Goal: Transaction & Acquisition: Book appointment/travel/reservation

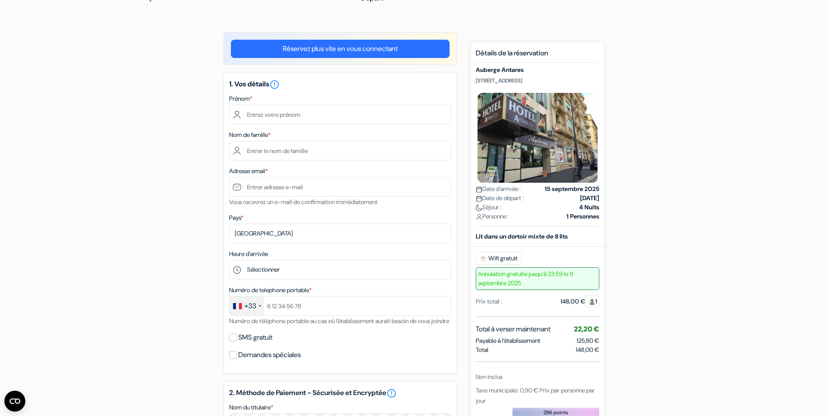
type input "aurelien"
type input "franchitti"
type input "[EMAIL_ADDRESS][DOMAIN_NAME]"
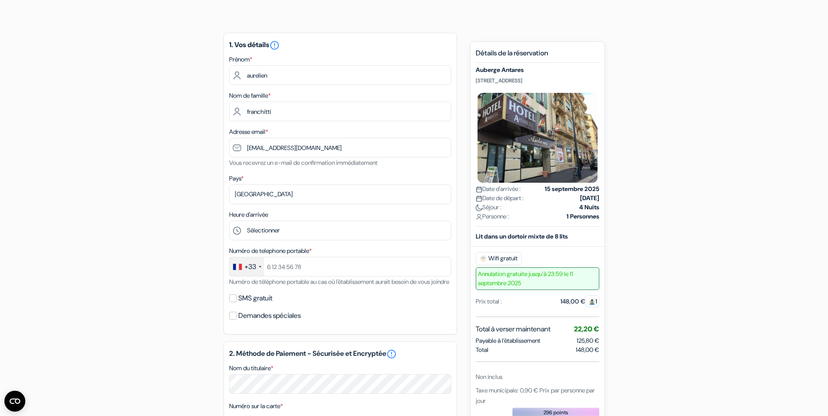
scroll to position [55, 0]
click at [233, 302] on input "SMS gratuit" at bounding box center [233, 298] width 8 height 8
checkbox input "true"
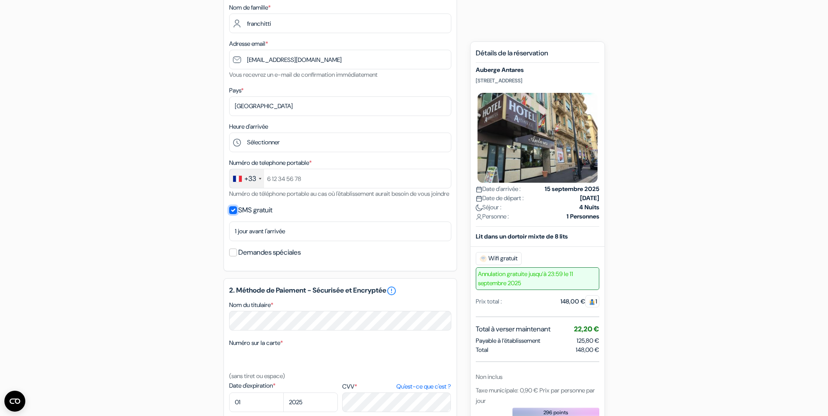
scroll to position [229, 0]
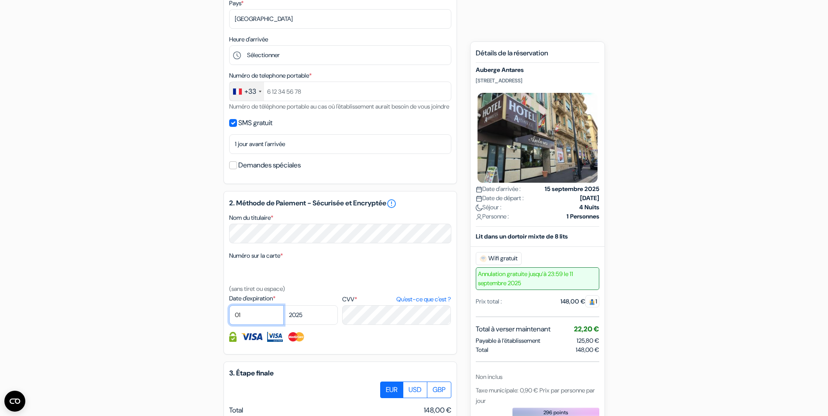
click at [247, 323] on select "01 02 03 04 05 06 07 08 09 10 11 12" at bounding box center [256, 315] width 55 height 20
select select "07"
click at [229, 316] on select "01 02 03 04 05 06 07 08 09 10 11 12" at bounding box center [256, 315] width 55 height 20
click at [315, 323] on select "2025 2026 2027 2028 2029 2030 2031 2032 2033 2034 2035 2036 2037 2038 2039 2040…" at bounding box center [310, 315] width 55 height 20
select select "2026"
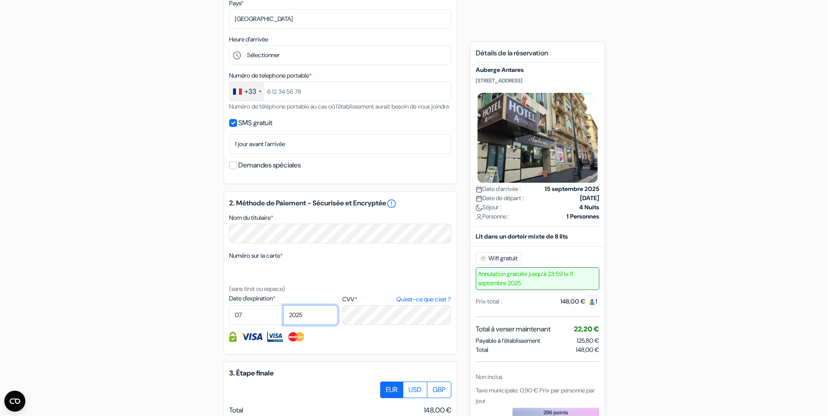
click at [283, 316] on select "2025 2026 2027 2028 2029 2030 2031 2032 2033 2034 2035 2036 2037 2038 2039 2040…" at bounding box center [310, 315] width 55 height 20
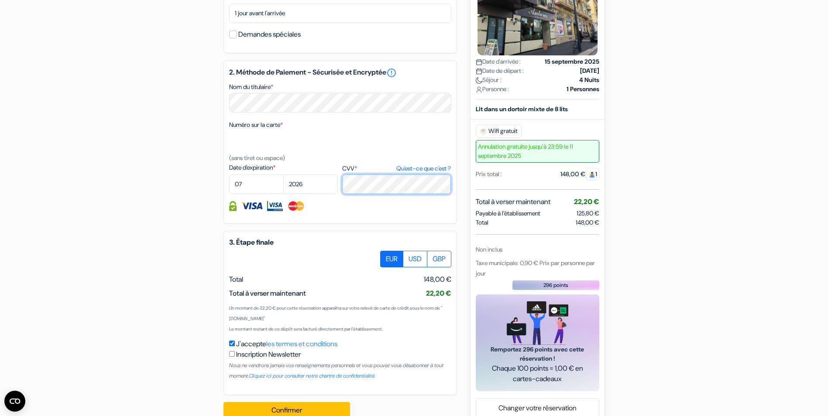
scroll to position [389, 0]
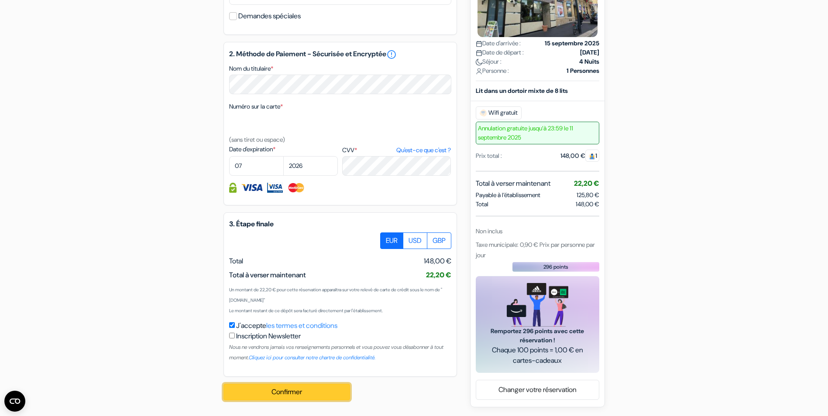
click at [294, 388] on button "Confirmer Loading..." at bounding box center [286, 392] width 127 height 17
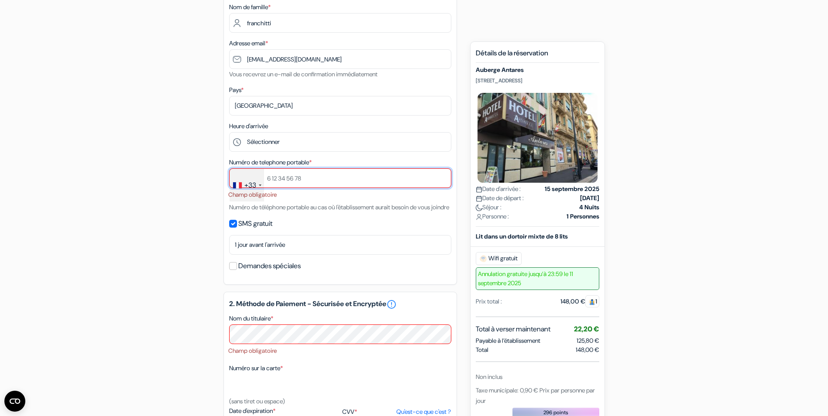
scroll to position [113, 0]
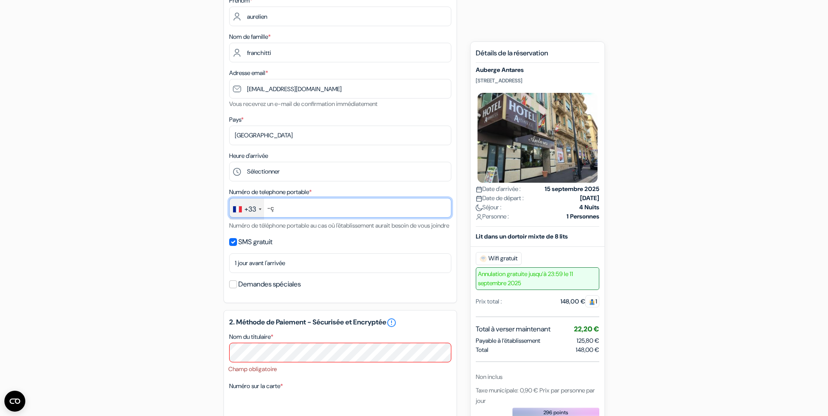
type input "-"
type input "698751717"
click at [165, 209] on div "add_box [GEOGRAPHIC_DATA] [STREET_ADDRESS] Détails de l'établissement X Auberge…" at bounding box center [414, 327] width 576 height 721
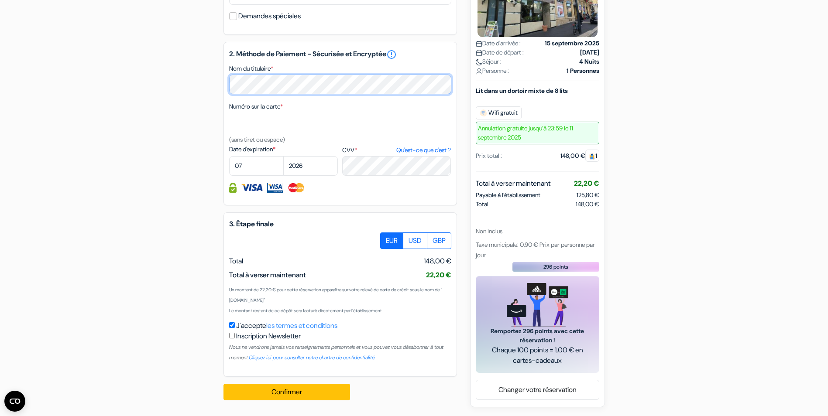
scroll to position [391, 0]
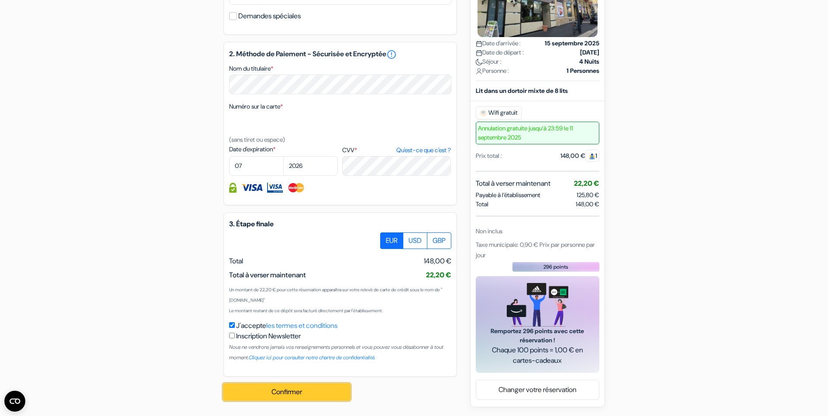
click at [289, 389] on button "Confirmer Loading..." at bounding box center [286, 392] width 127 height 17
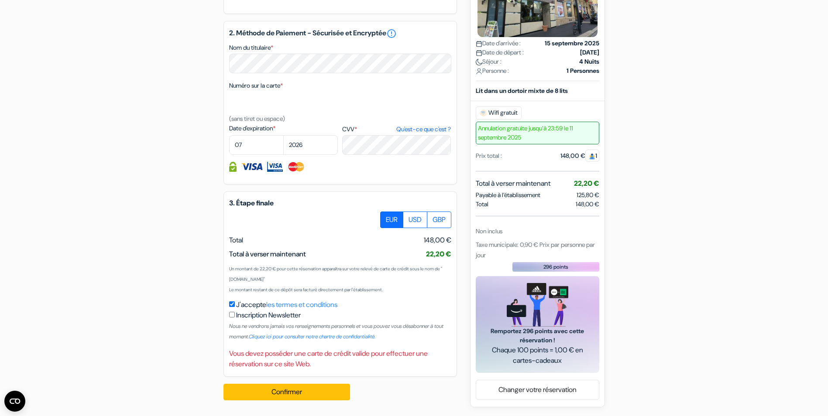
scroll to position [412, 0]
click at [282, 387] on button "Confirmer Loading..." at bounding box center [286, 392] width 127 height 17
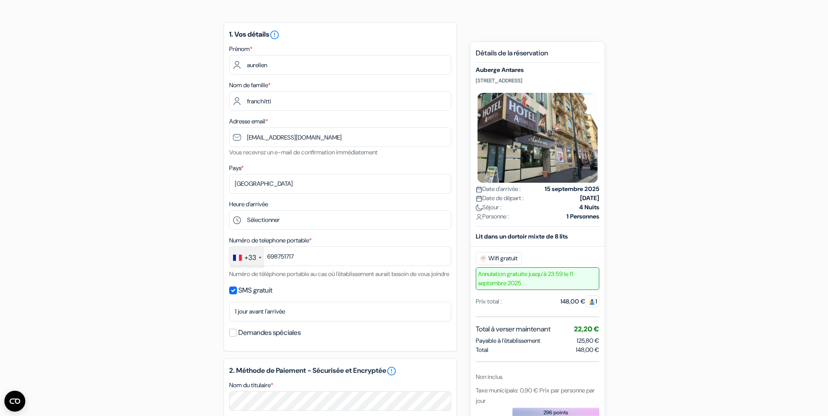
scroll to position [63, 0]
click at [268, 185] on select "Selectionner le pays Abkhazie [GEOGRAPHIC_DATA] [GEOGRAPHIC_DATA] Du [GEOGRAPHI…" at bounding box center [340, 185] width 222 height 20
select select "67"
click at [229, 175] on select "Selectionner le pays Abkhazie [GEOGRAPHIC_DATA] [GEOGRAPHIC_DATA] Du [GEOGRAPHI…" at bounding box center [340, 185] width 222 height 20
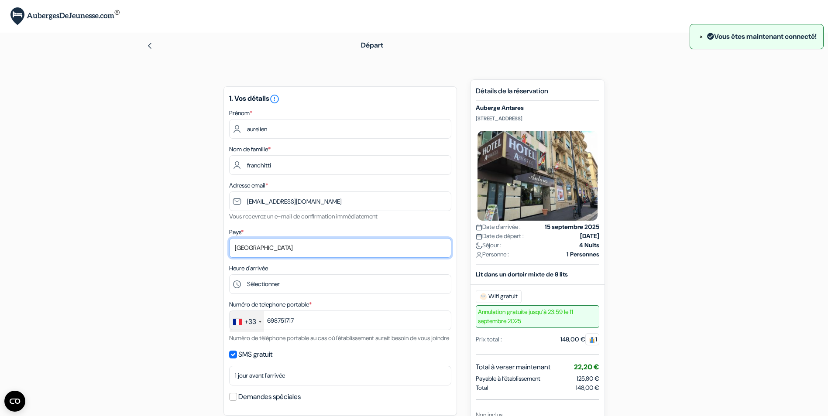
scroll to position [87, 0]
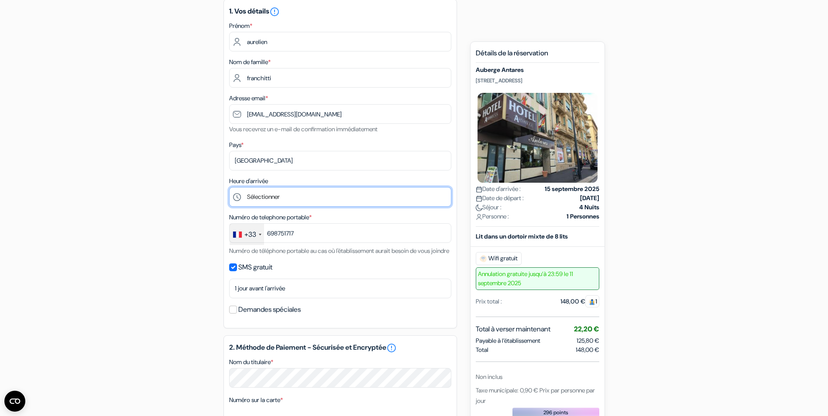
click at [260, 196] on select "Sélectionner 1:00 2:00 3:00 4:00 5:00 6:00 7:00 8:00 9:00 10:00 11:00 12:00 13:…" at bounding box center [340, 197] width 222 height 20
select select "17"
click at [229, 187] on select "Sélectionner 1:00 2:00 3:00 4:00 5:00 6:00 7:00 8:00 9:00 10:00 11:00 12:00 13:…" at bounding box center [340, 197] width 222 height 20
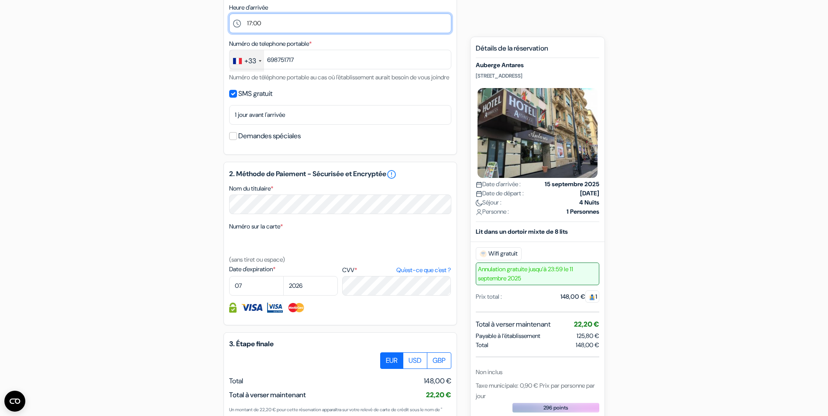
scroll to position [262, 0]
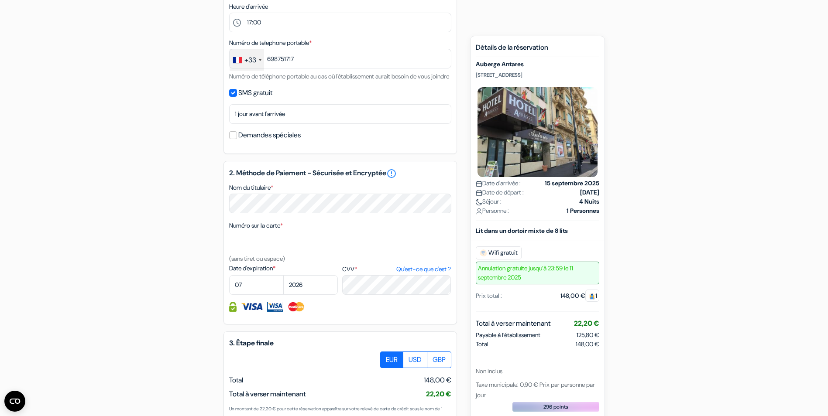
click at [254, 312] on img at bounding box center [252, 307] width 22 height 10
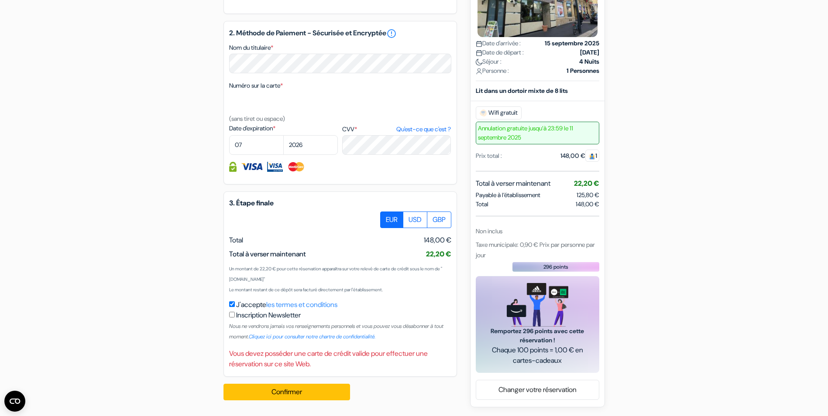
scroll to position [412, 0]
click at [288, 388] on button "Confirmer Loading..." at bounding box center [286, 392] width 127 height 17
click at [300, 164] on img at bounding box center [296, 167] width 18 height 10
click at [235, 167] on img at bounding box center [232, 167] width 7 height 10
click at [231, 315] on input "checkbox" at bounding box center [232, 315] width 6 height 6
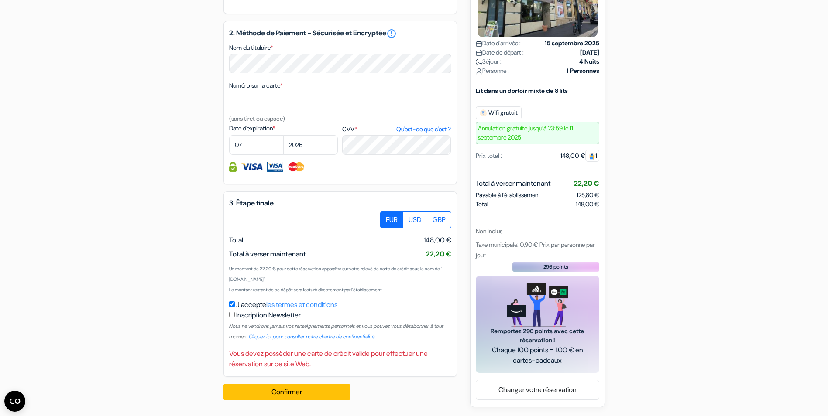
checkbox input "true"
click at [282, 391] on button "Confirmer Loading..." at bounding box center [286, 392] width 127 height 17
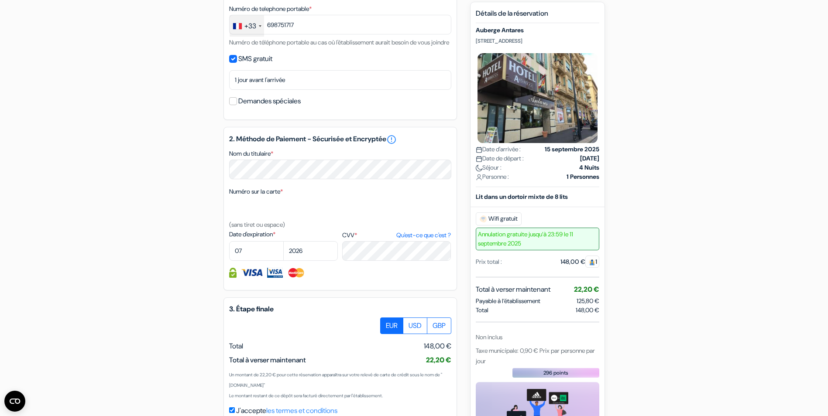
scroll to position [281, 0]
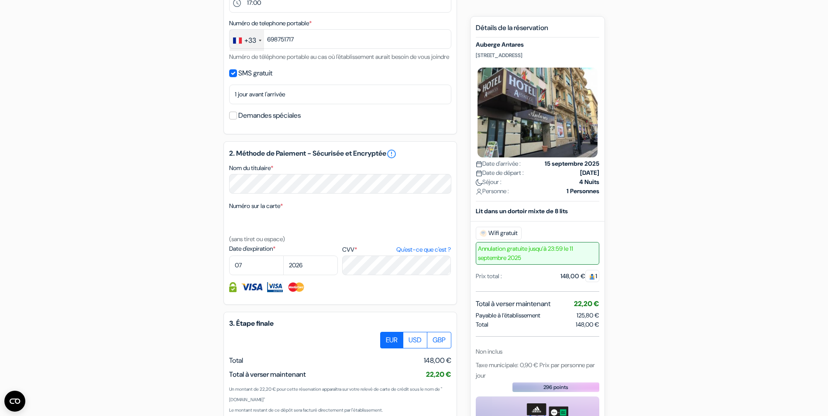
click at [206, 260] on div "add_box [GEOGRAPHIC_DATA] [STREET_ADDRESS] Détails de l'établissement X Auberge…" at bounding box center [414, 163] width 576 height 730
click at [245, 243] on small "(sans tiret ou espace)" at bounding box center [257, 239] width 56 height 8
click at [247, 275] on select "01 02 03 04 05 06 07 08 09 10 11 12" at bounding box center [256, 266] width 55 height 20
click at [212, 268] on div "add_box [GEOGRAPHIC_DATA] [STREET_ADDRESS] Détails de l'établissement X Auberge…" at bounding box center [414, 163] width 576 height 730
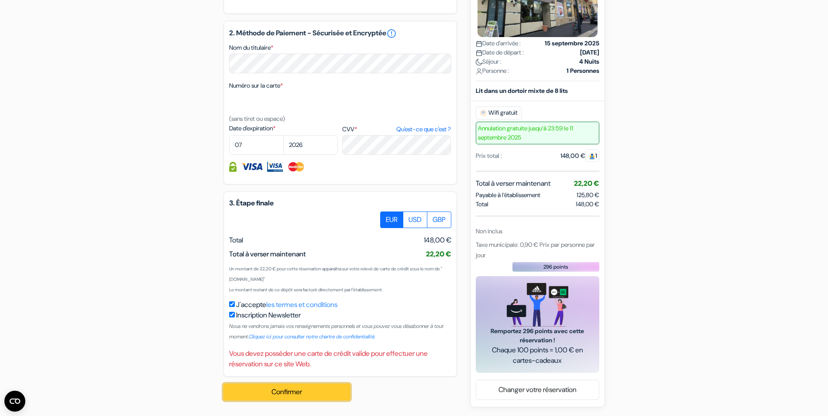
click at [300, 394] on button "Confirmer Loading..." at bounding box center [286, 392] width 127 height 17
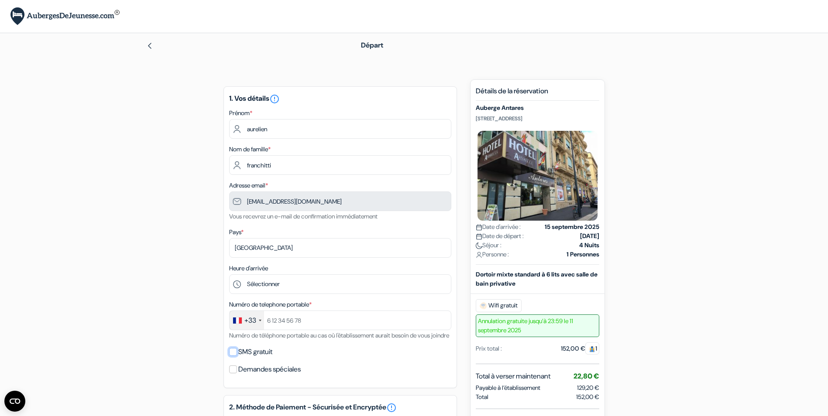
click at [233, 356] on input "SMS gratuit" at bounding box center [233, 352] width 8 height 8
checkbox input "true"
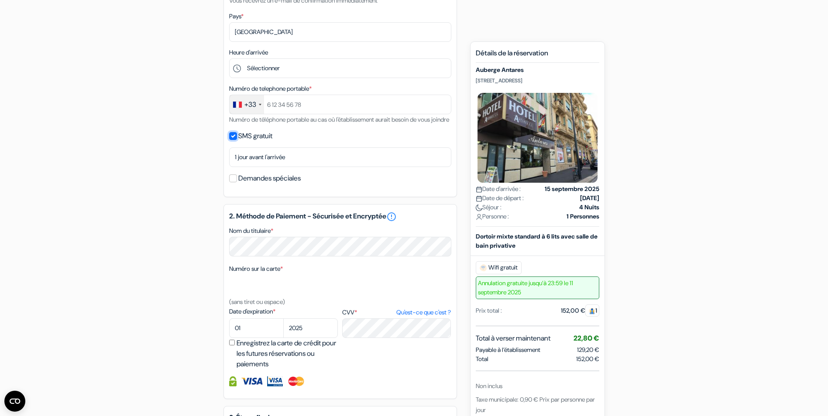
scroll to position [218, 0]
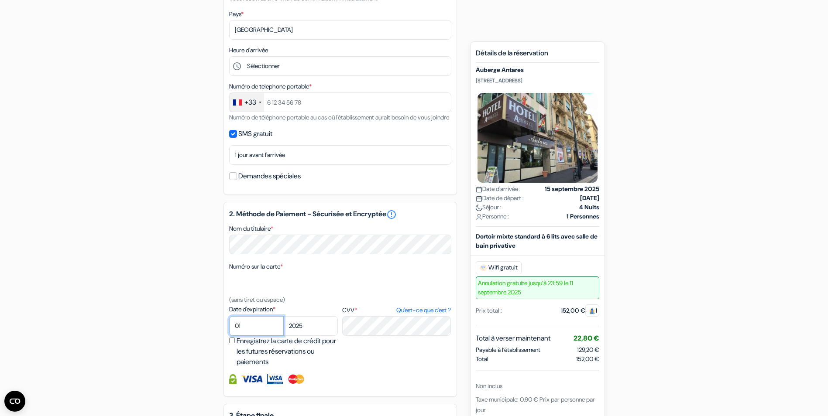
click at [248, 335] on select "01 02 03 04 05 06 07 08 09 10 11 12" at bounding box center [256, 326] width 55 height 20
select select "07"
click at [229, 327] on select "01 02 03 04 05 06 07 08 09 10 11 12" at bounding box center [256, 326] width 55 height 20
click at [308, 336] on select "2025 2026 2027 2028 2029 2030 2031 2032 2033 2034 2035 2036 2037 2038 2039 2040…" at bounding box center [310, 326] width 55 height 20
select select "2026"
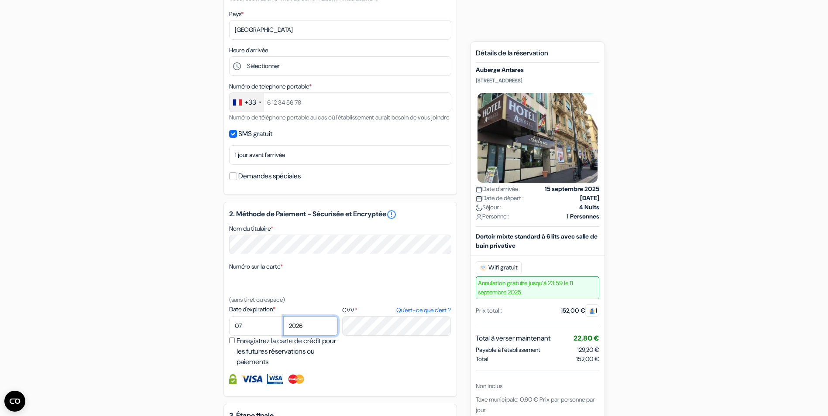
click at [283, 327] on select "2025 2026 2027 2028 2029 2030 2031 2032 2033 2034 2035 2036 2037 2038 2039 2040…" at bounding box center [310, 326] width 55 height 20
click at [174, 182] on div "add_box [GEOGRAPHIC_DATA] [STREET_ADDRESS] Détails de l'établissement X Auberge…" at bounding box center [414, 214] width 576 height 706
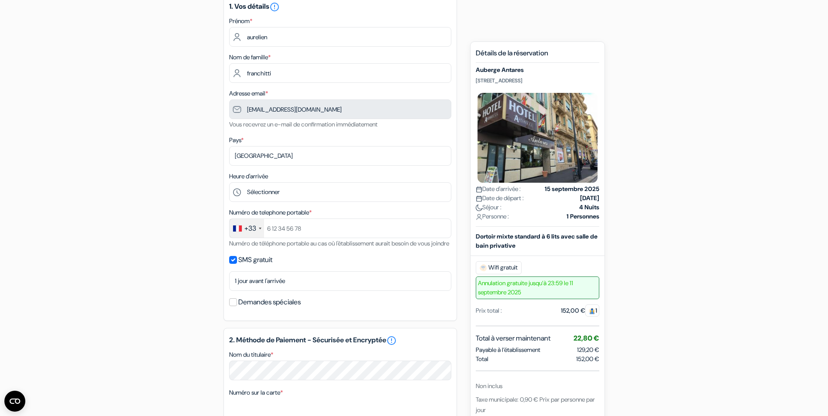
scroll to position [87, 0]
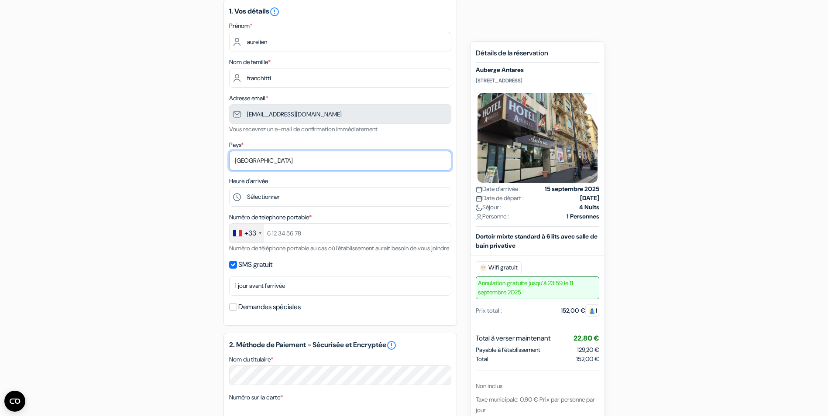
click at [278, 161] on select "Selectionner le pays Abkhazie [GEOGRAPHIC_DATA] [GEOGRAPHIC_DATA] Du [GEOGRAPHI…" at bounding box center [340, 161] width 222 height 20
click at [267, 159] on select "Selectionner le pays Abkhazie [GEOGRAPHIC_DATA] [GEOGRAPHIC_DATA] Du [GEOGRAPHI…" at bounding box center [340, 161] width 222 height 20
click at [260, 159] on select "Selectionner le pays Abkhazie [GEOGRAPHIC_DATA] [GEOGRAPHIC_DATA] Du [GEOGRAPHI…" at bounding box center [340, 161] width 222 height 20
click at [259, 160] on select "Selectionner le pays Abkhazie [GEOGRAPHIC_DATA] [GEOGRAPHIC_DATA] Du [GEOGRAPHI…" at bounding box center [340, 161] width 222 height 20
click at [272, 160] on select "Selectionner le pays Abkhazie [GEOGRAPHIC_DATA] [GEOGRAPHIC_DATA] Du [GEOGRAPHI…" at bounding box center [340, 161] width 222 height 20
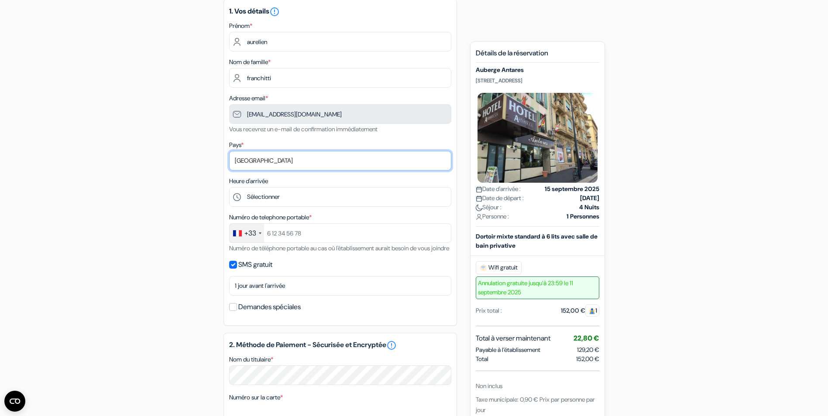
select select "67"
click at [229, 151] on select "Selectionner le pays Abkhazie [GEOGRAPHIC_DATA] [GEOGRAPHIC_DATA] Du [GEOGRAPHI…" at bounding box center [340, 161] width 222 height 20
click at [176, 204] on div "add_box [GEOGRAPHIC_DATA] [STREET_ADDRESS] Détails de l'établissement X Auberge…" at bounding box center [414, 345] width 576 height 706
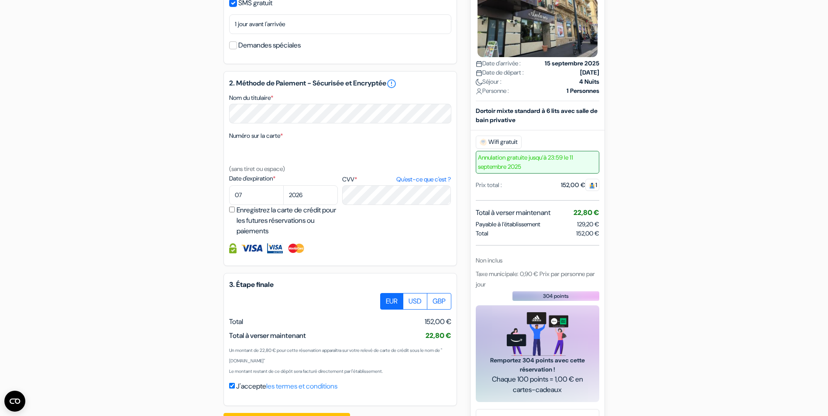
scroll to position [389, 0]
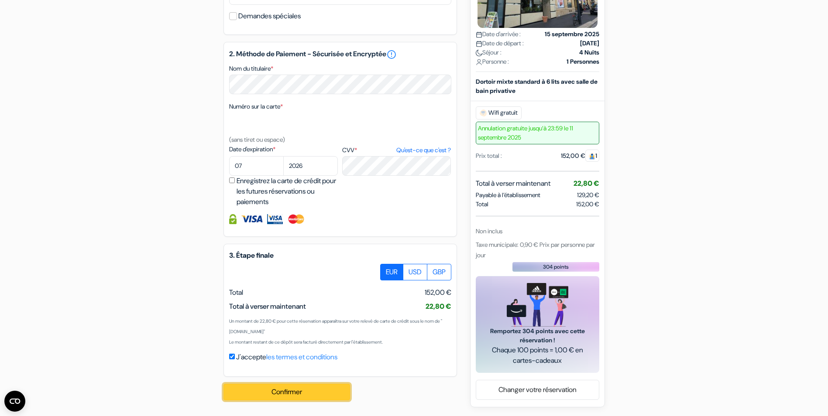
click at [290, 386] on button "Confirmer Loading..." at bounding box center [286, 392] width 127 height 17
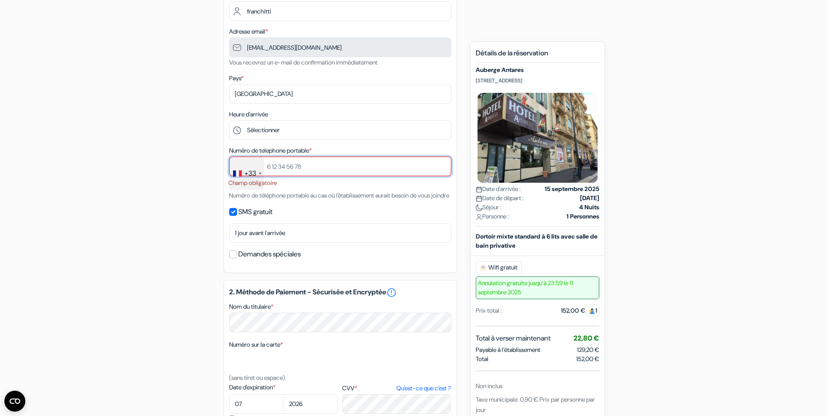
scroll to position [113, 0]
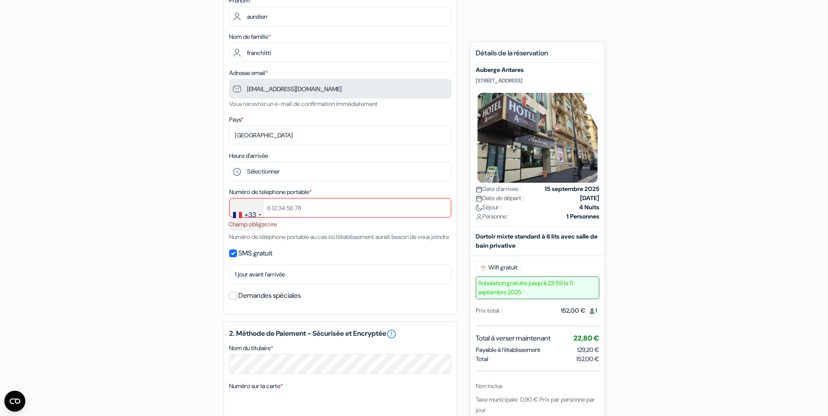
click at [253, 213] on div "+33" at bounding box center [250, 215] width 12 height 10
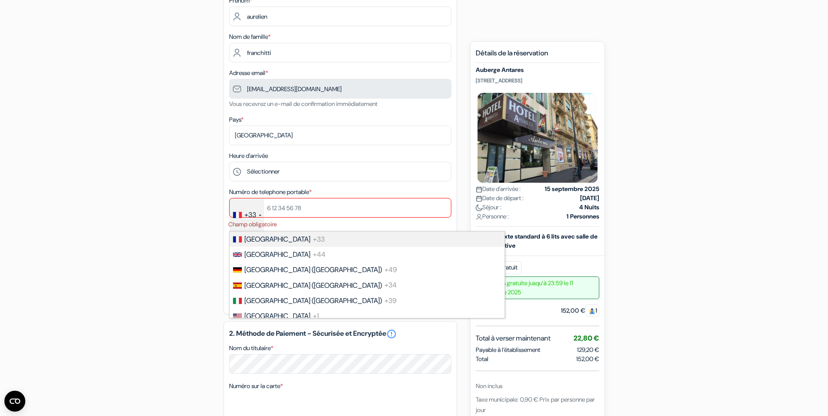
click at [253, 213] on div "+33" at bounding box center [250, 215] width 12 height 10
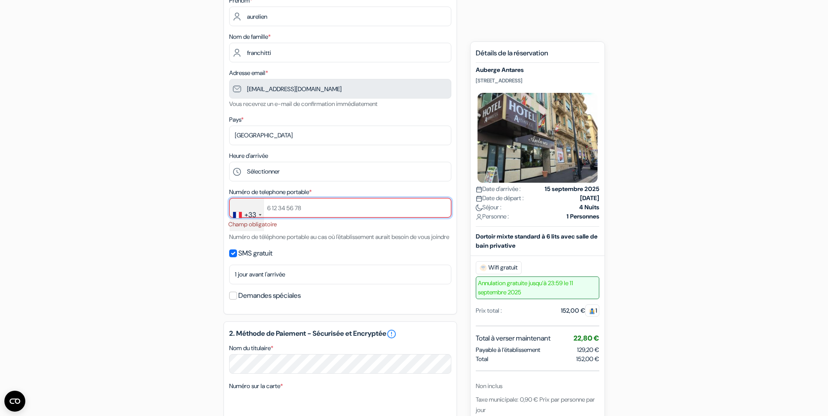
click at [266, 208] on input "text" at bounding box center [340, 208] width 222 height 20
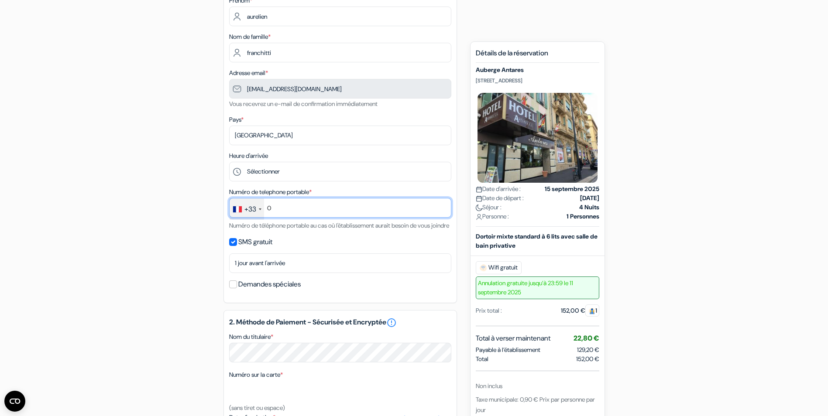
type input "0698751717"
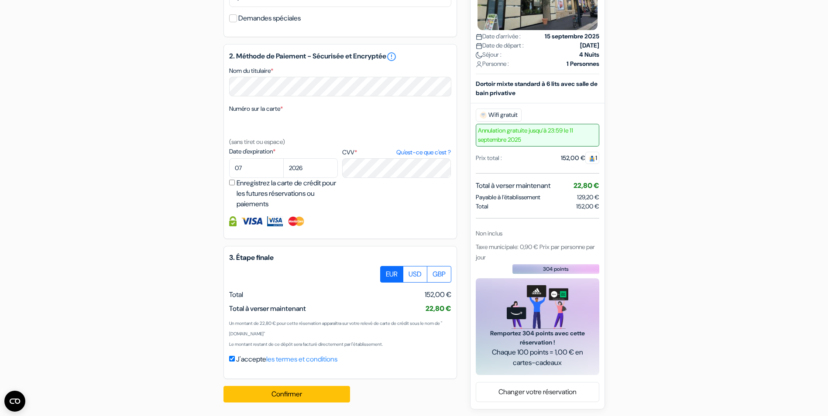
scroll to position [391, 0]
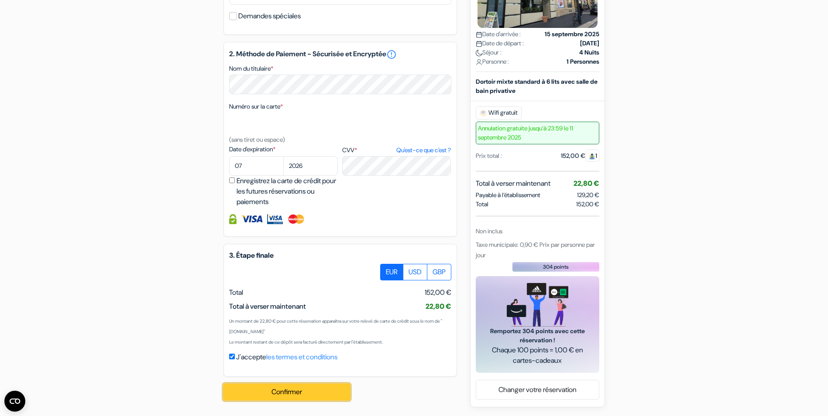
click at [281, 391] on button "Confirmer Loading..." at bounding box center [286, 392] width 127 height 17
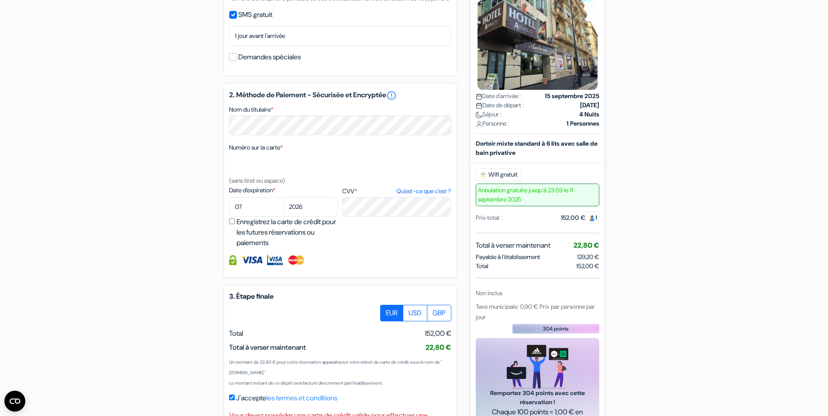
scroll to position [349, 0]
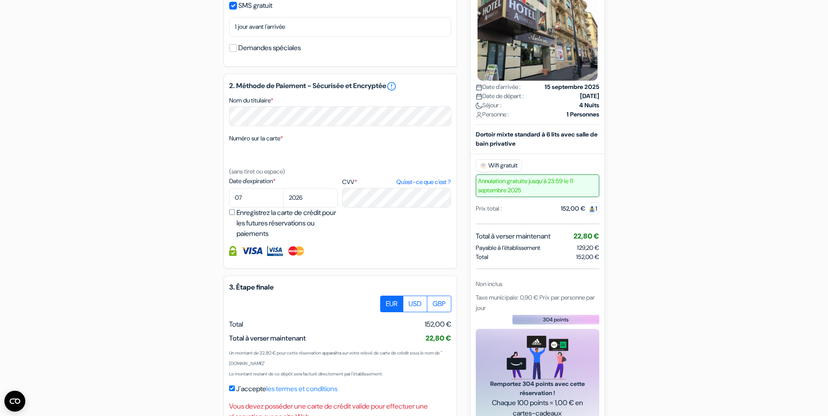
click at [280, 256] on img at bounding box center [275, 251] width 16 height 10
click at [249, 256] on img at bounding box center [252, 251] width 22 height 10
click at [230, 256] on img at bounding box center [232, 251] width 7 height 10
click at [231, 256] on img at bounding box center [232, 251] width 7 height 10
click at [231, 215] on input "Enregistrez la carte de crédit pour les futures réservations ou paiements" at bounding box center [232, 212] width 6 height 6
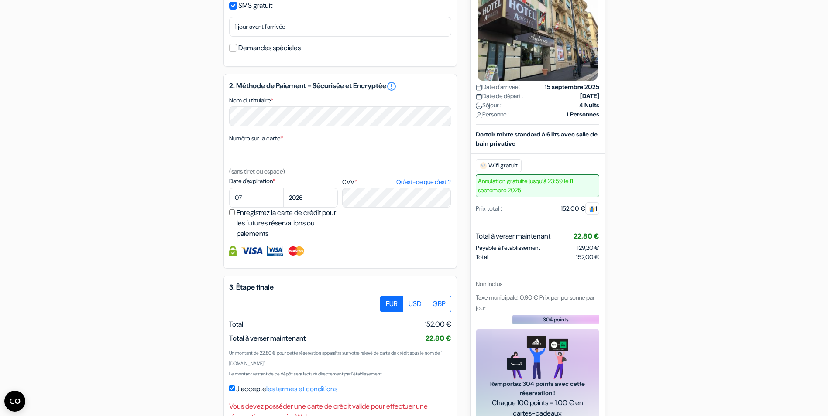
checkbox input "true"
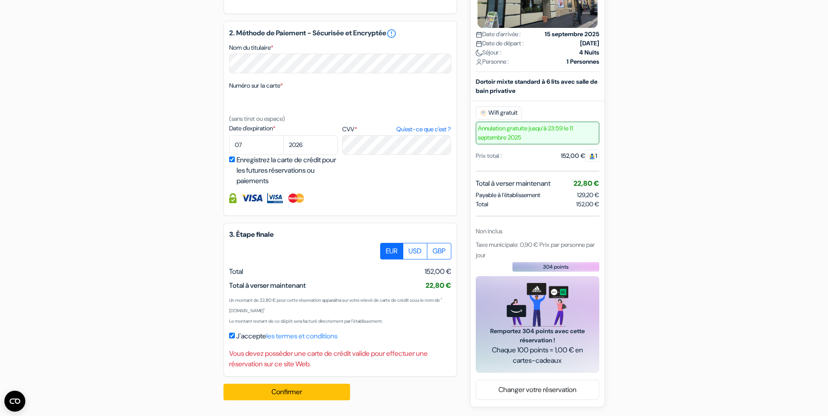
scroll to position [412, 0]
click at [285, 387] on button "Confirmer Loading..." at bounding box center [286, 392] width 127 height 17
click at [391, 247] on label "EUR" at bounding box center [391, 251] width 23 height 17
click at [386, 247] on input "EUR" at bounding box center [383, 246] width 6 height 6
click at [284, 391] on button "Confirmer Loading..." at bounding box center [286, 392] width 127 height 17
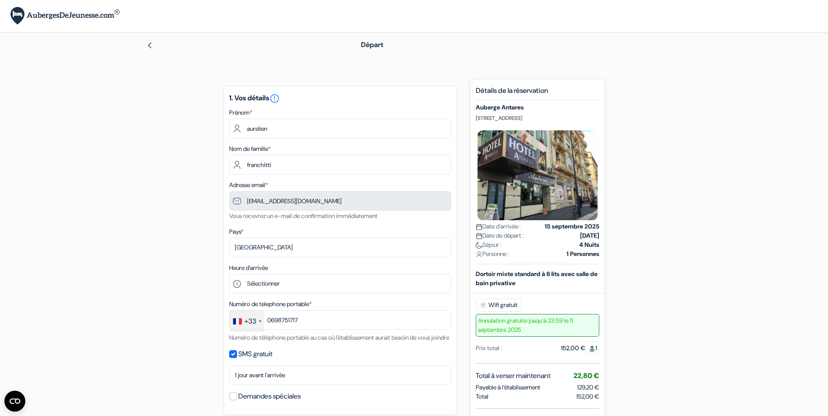
scroll to position [0, 0]
